Goal: Transaction & Acquisition: Purchase product/service

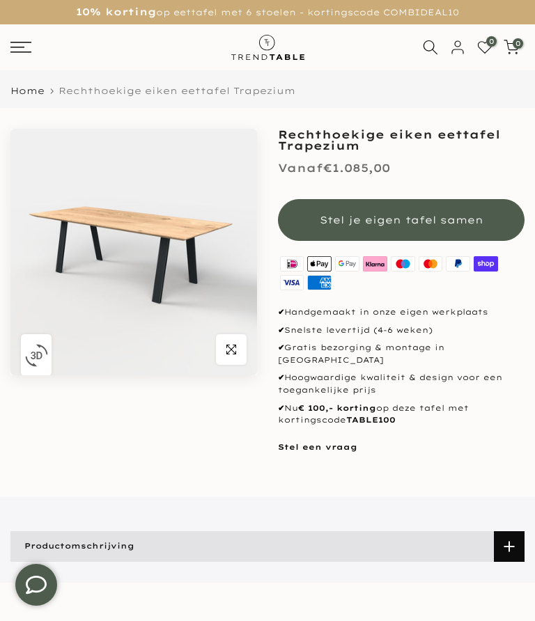
click at [361, 219] on span "Stel je eigen tafel samen" at bounding box center [402, 220] width 164 height 13
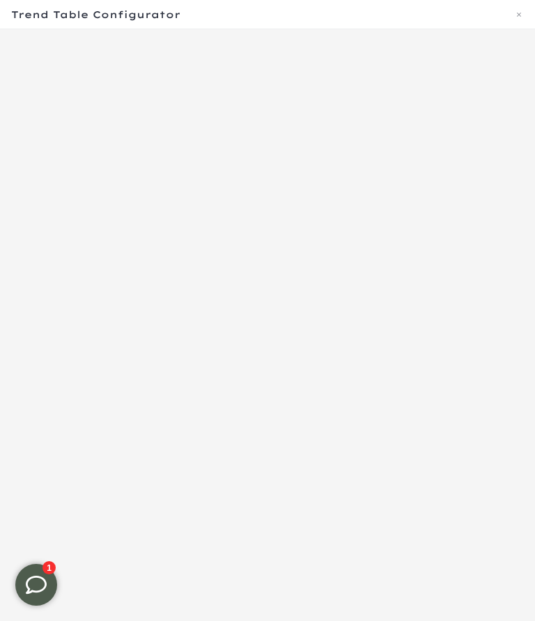
scroll to position [529, 0]
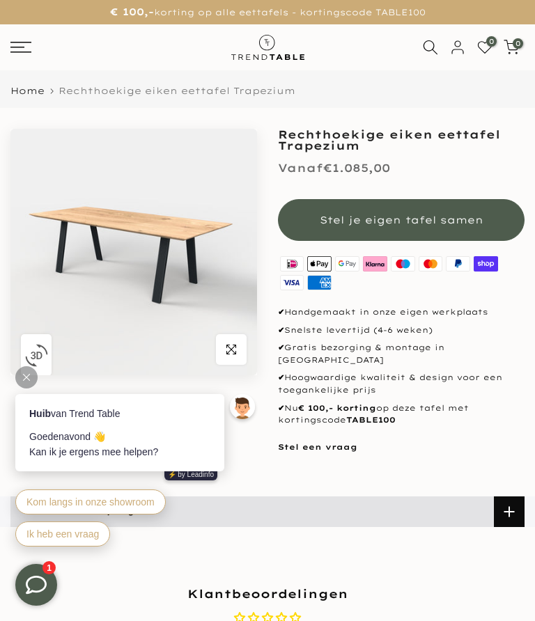
click at [341, 220] on span "Stel je eigen tafel samen" at bounding box center [402, 220] width 164 height 14
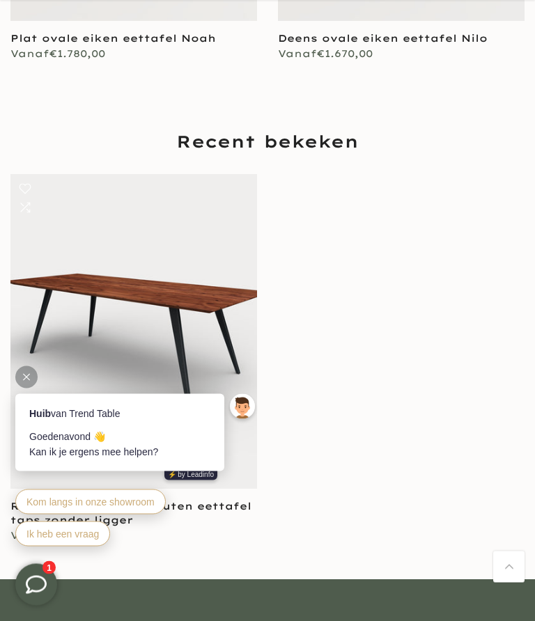
scroll to position [1116, 0]
